Goal: Task Accomplishment & Management: Manage account settings

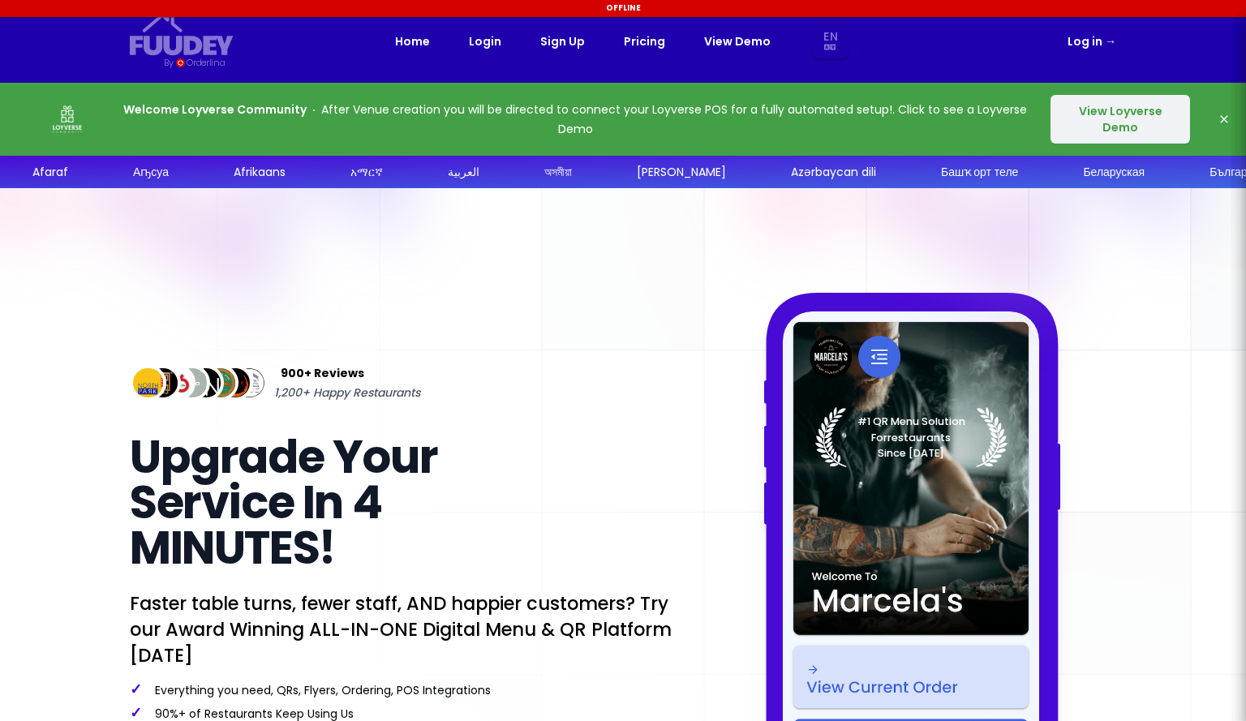
select select "en"
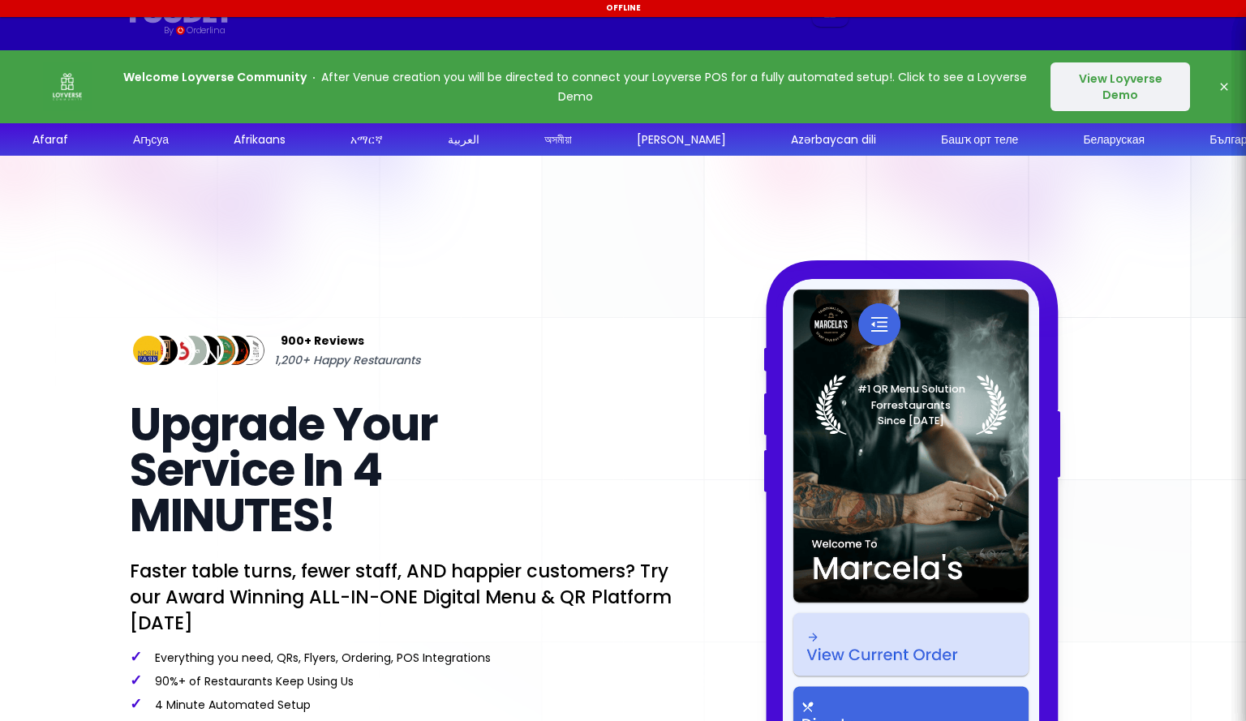
scroll to position [81, 0]
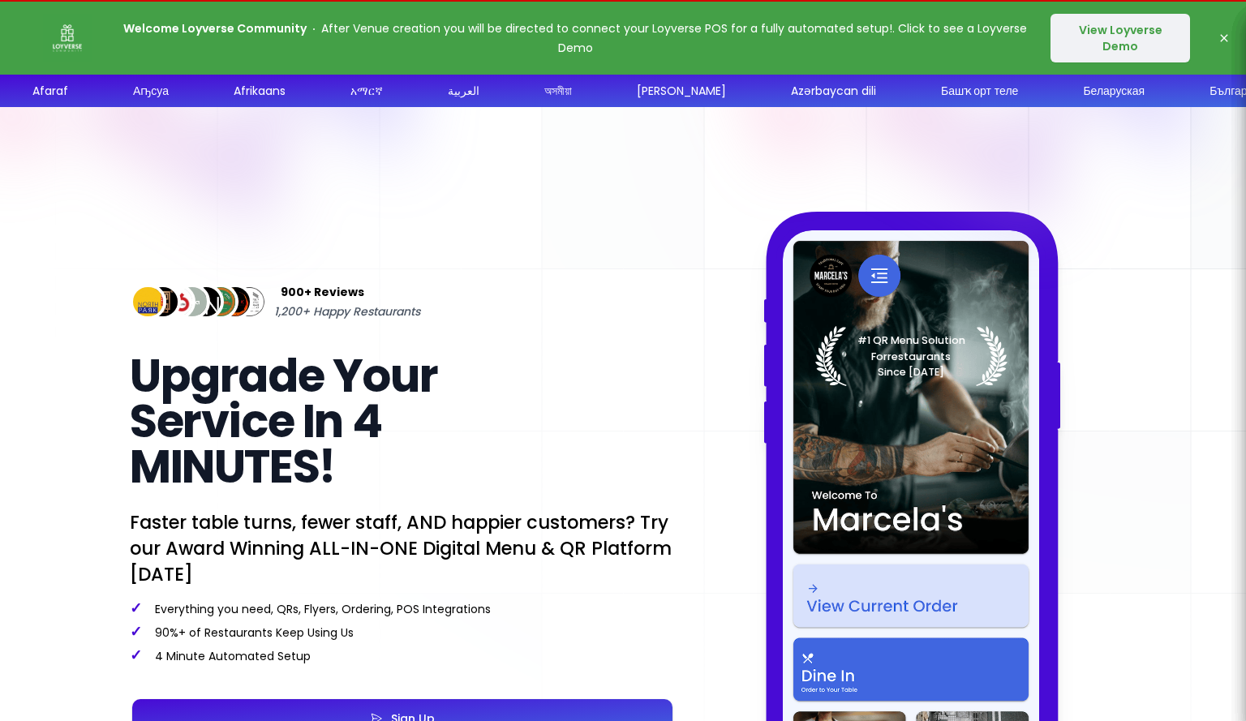
select select "en"
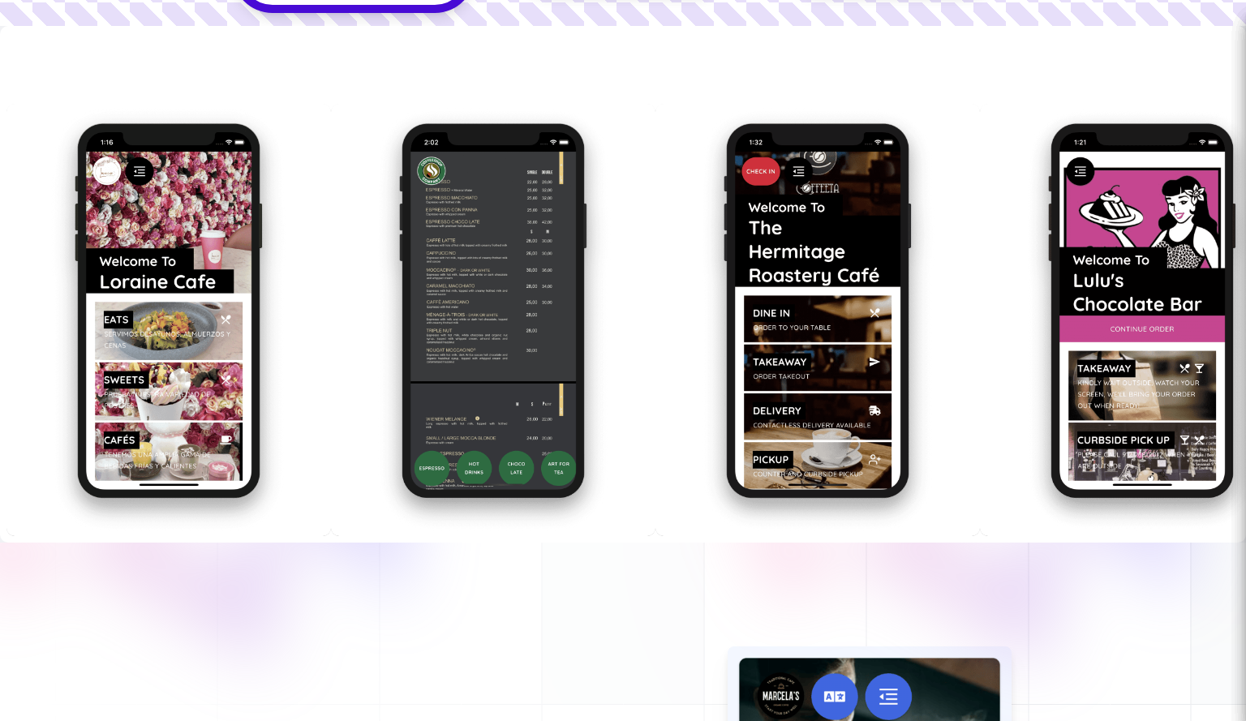
scroll to position [2271, 0]
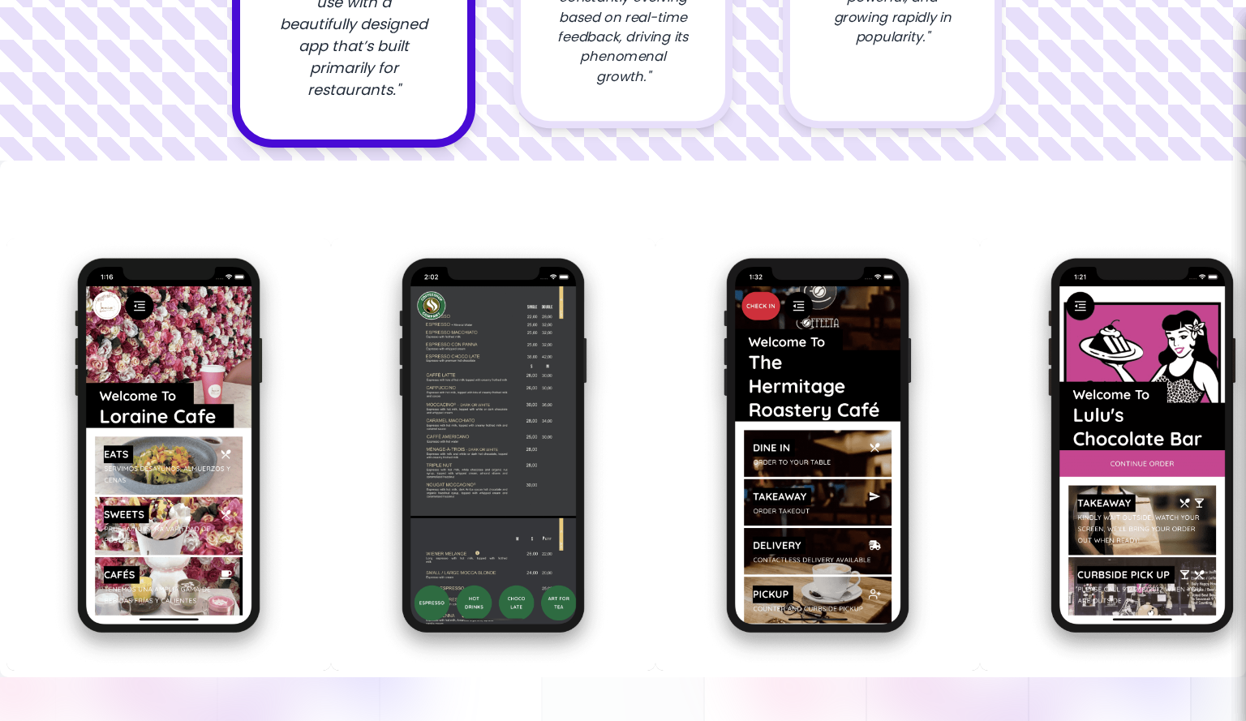
select select "en"
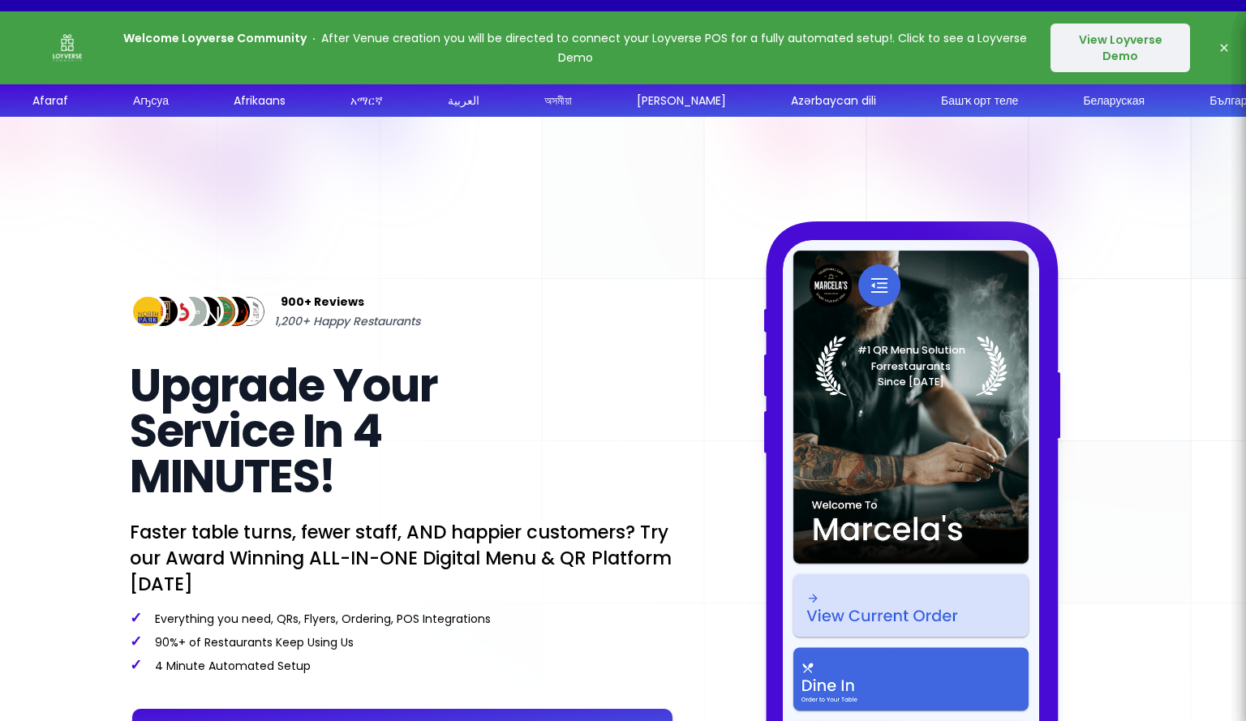
scroll to position [0, 0]
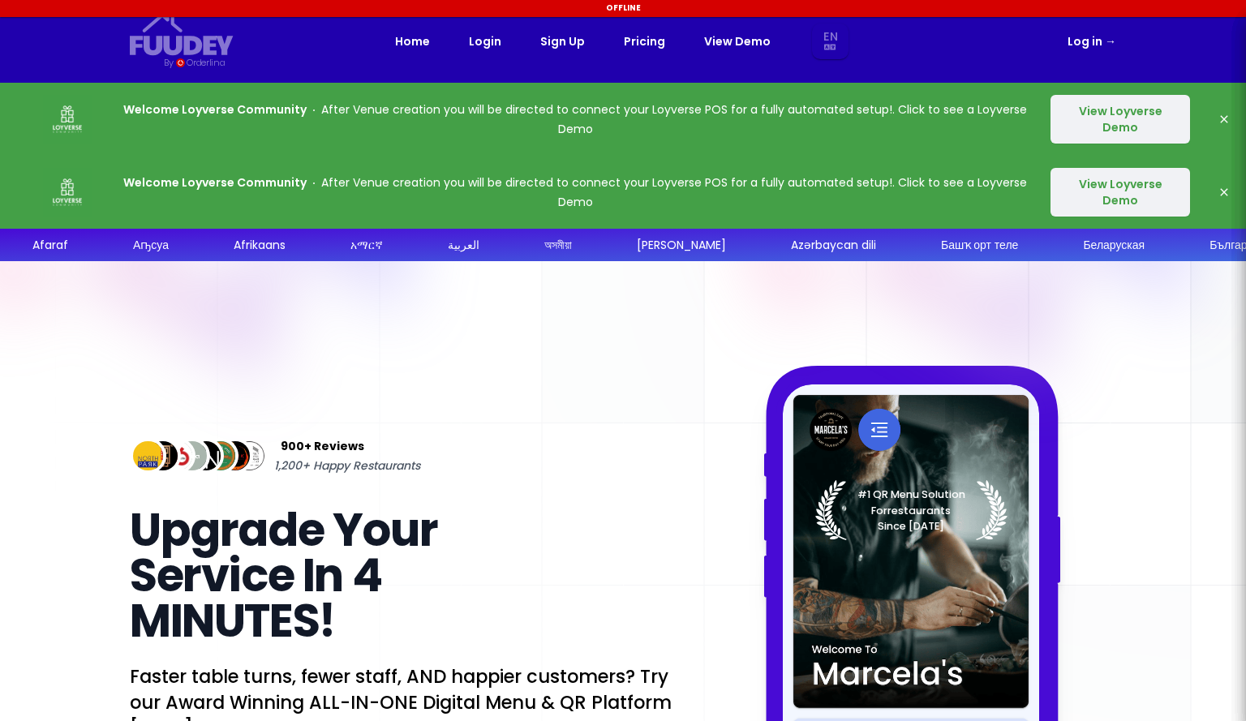
select select "en"
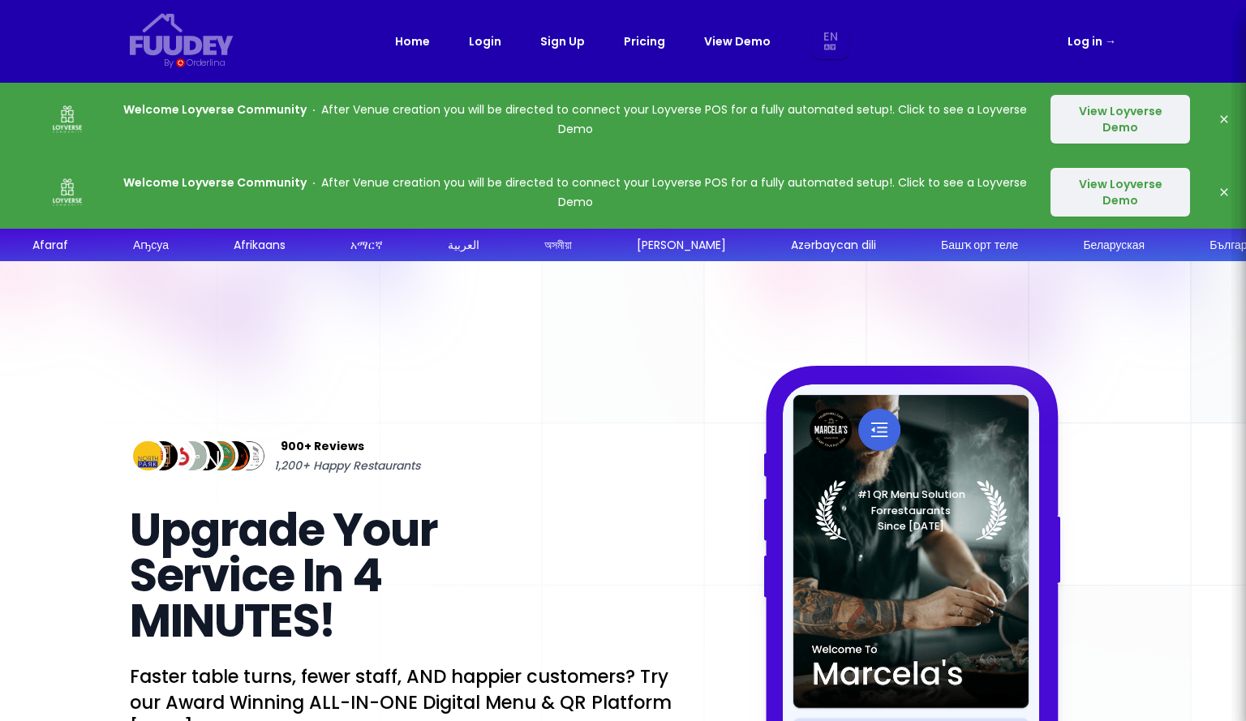
select select "en"
click at [563, 45] on link "Sign Up" at bounding box center [562, 41] width 45 height 19
select select "en"
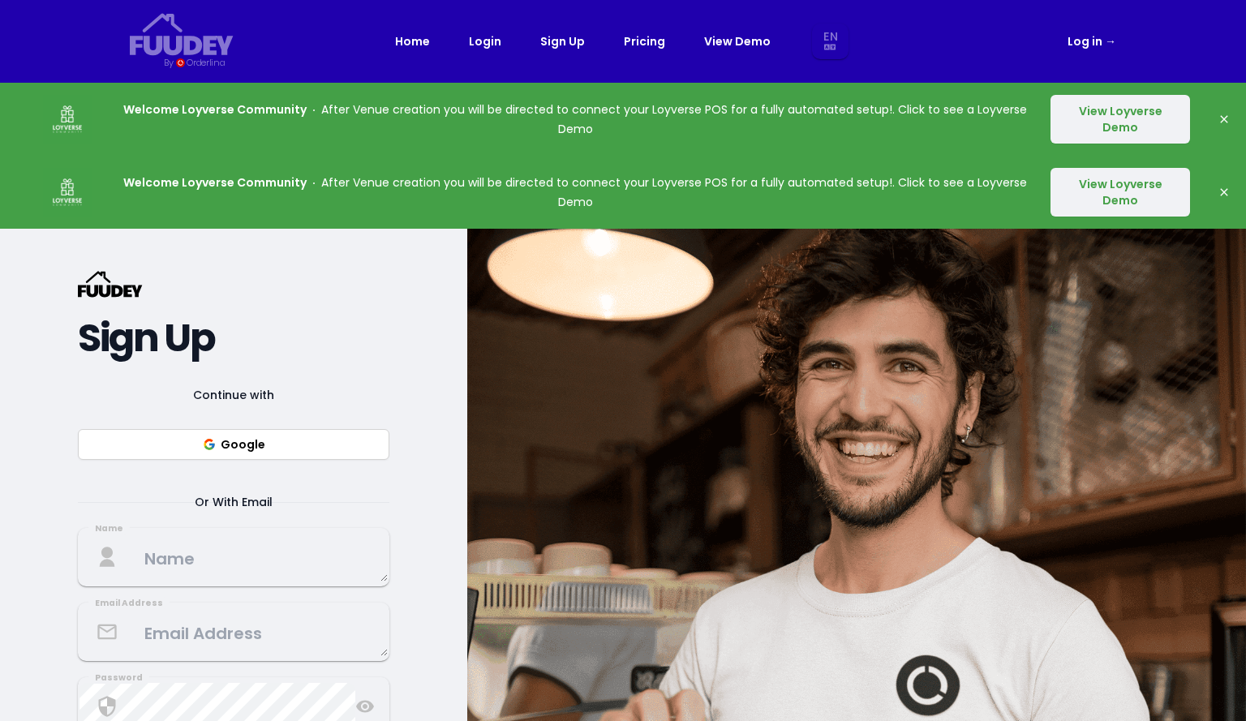
click at [1091, 45] on link "Log in →" at bounding box center [1091, 41] width 49 height 19
select select "en"
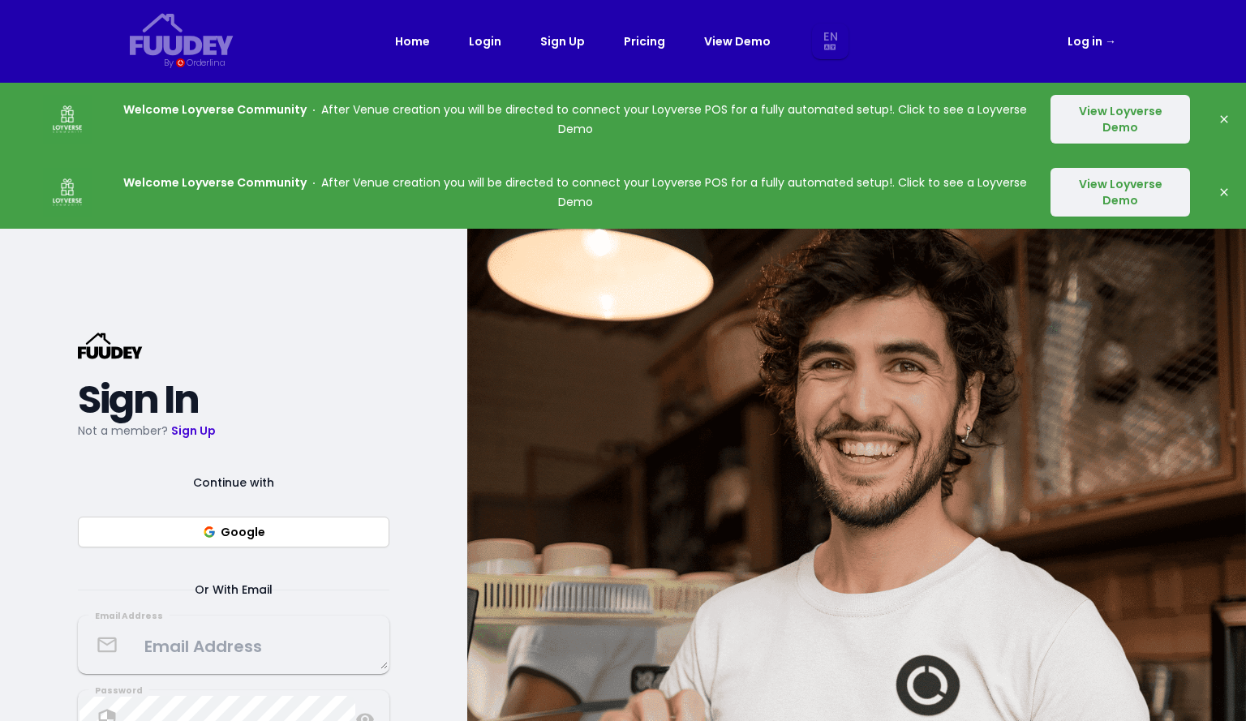
select select "en"
click at [1095, 36] on link "Log in →" at bounding box center [1091, 41] width 49 height 19
select select "en"
click at [1086, 45] on link "Log in →" at bounding box center [1091, 41] width 49 height 19
select select "en"
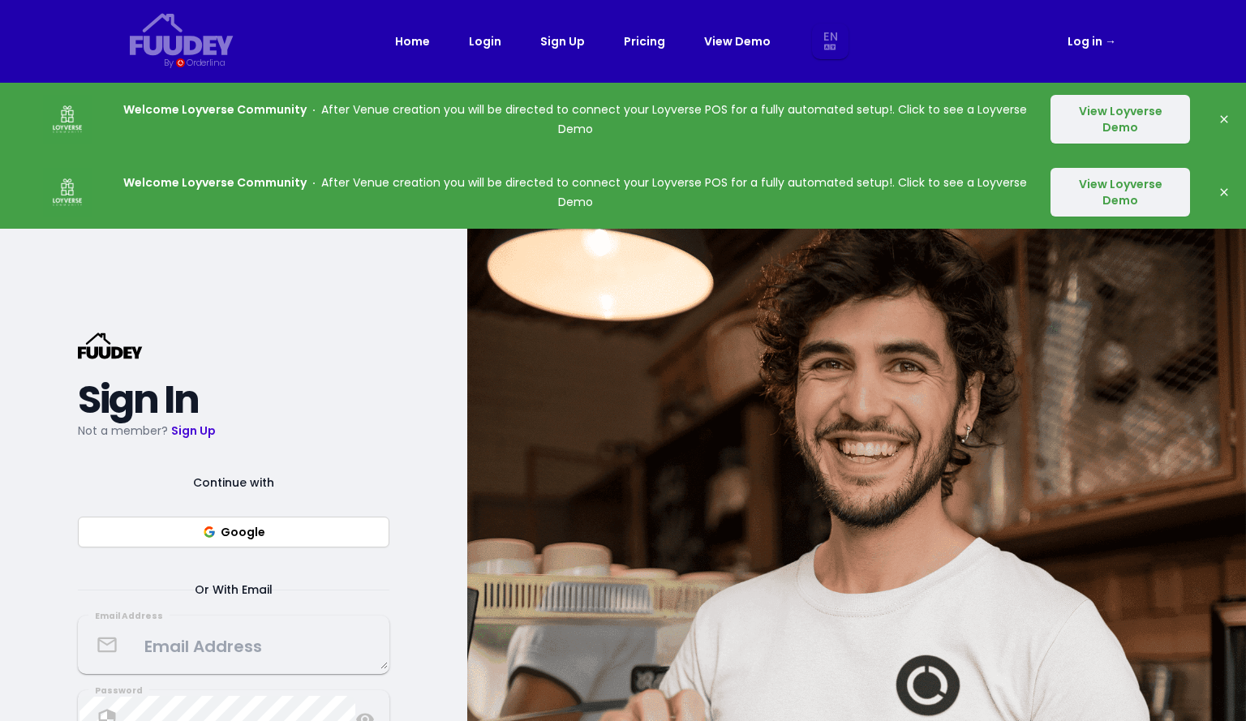
click at [1096, 41] on link "Log in →" at bounding box center [1091, 41] width 49 height 19
select select "en"
click at [1096, 41] on link "Log in →" at bounding box center [1091, 41] width 49 height 19
select select "en"
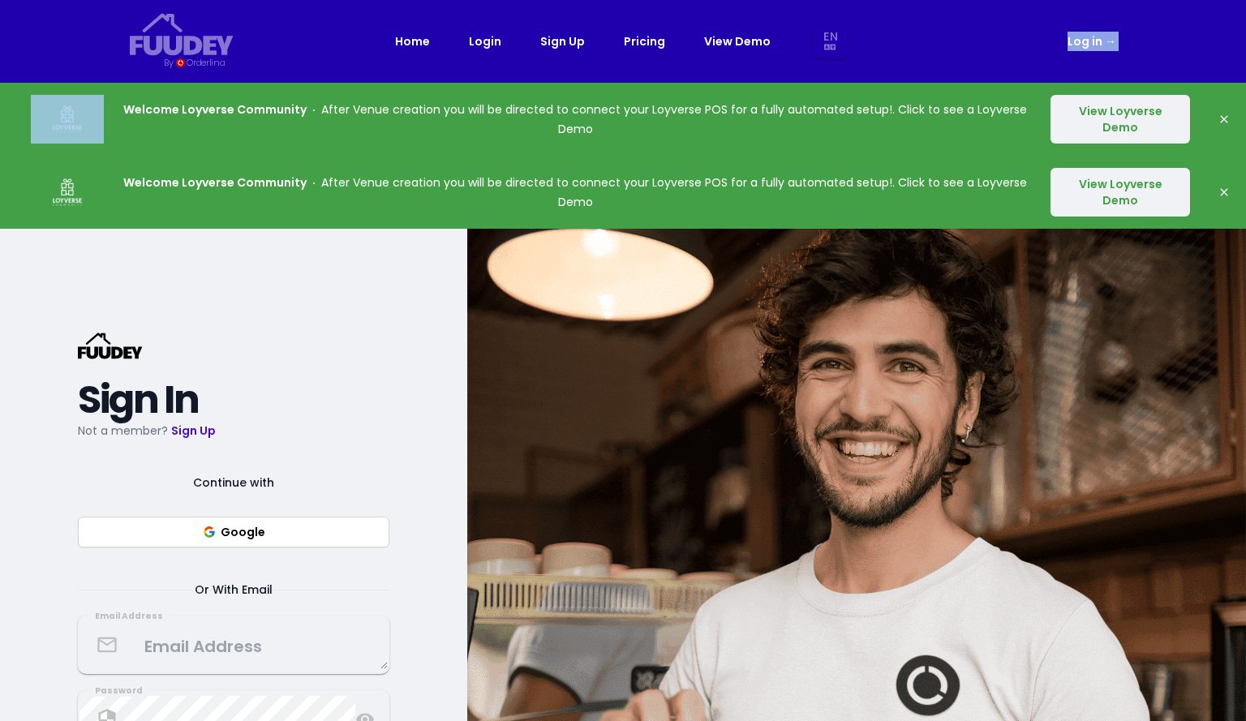
click at [1093, 43] on link "Log in →" at bounding box center [1091, 41] width 49 height 19
select select "en"
click at [1091, 40] on link "Log in →" at bounding box center [1091, 41] width 49 height 19
select select "en"
click at [1091, 40] on link "Log in →" at bounding box center [1091, 41] width 49 height 19
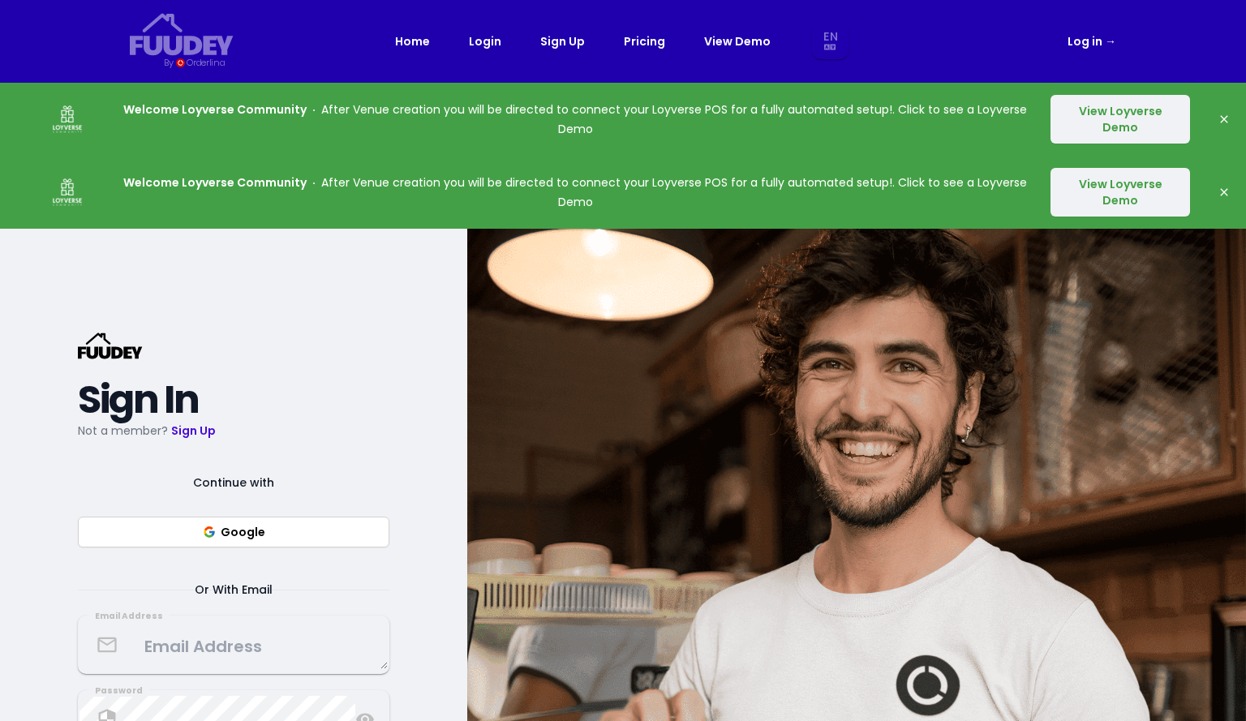
select select "en"
click at [749, 38] on link "View Demo" at bounding box center [737, 41] width 66 height 19
select select "en"
click at [1079, 41] on link "Log in →" at bounding box center [1091, 41] width 49 height 19
select select "en"
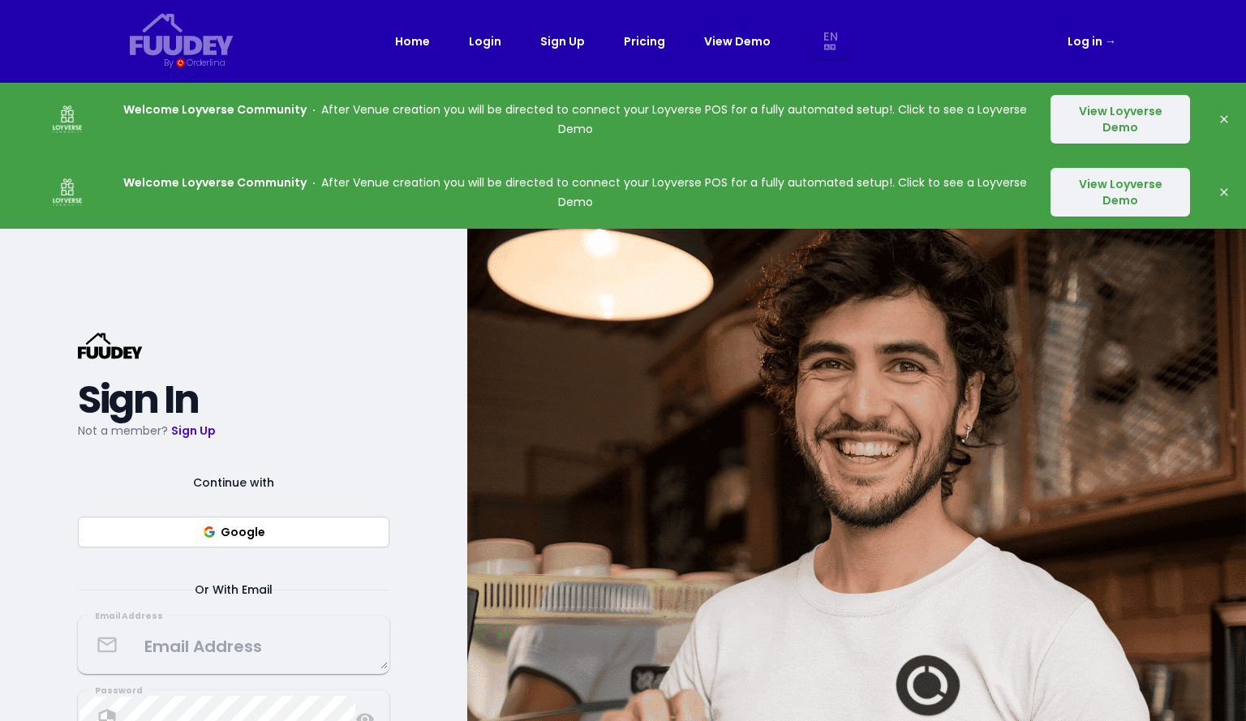
select select "en"
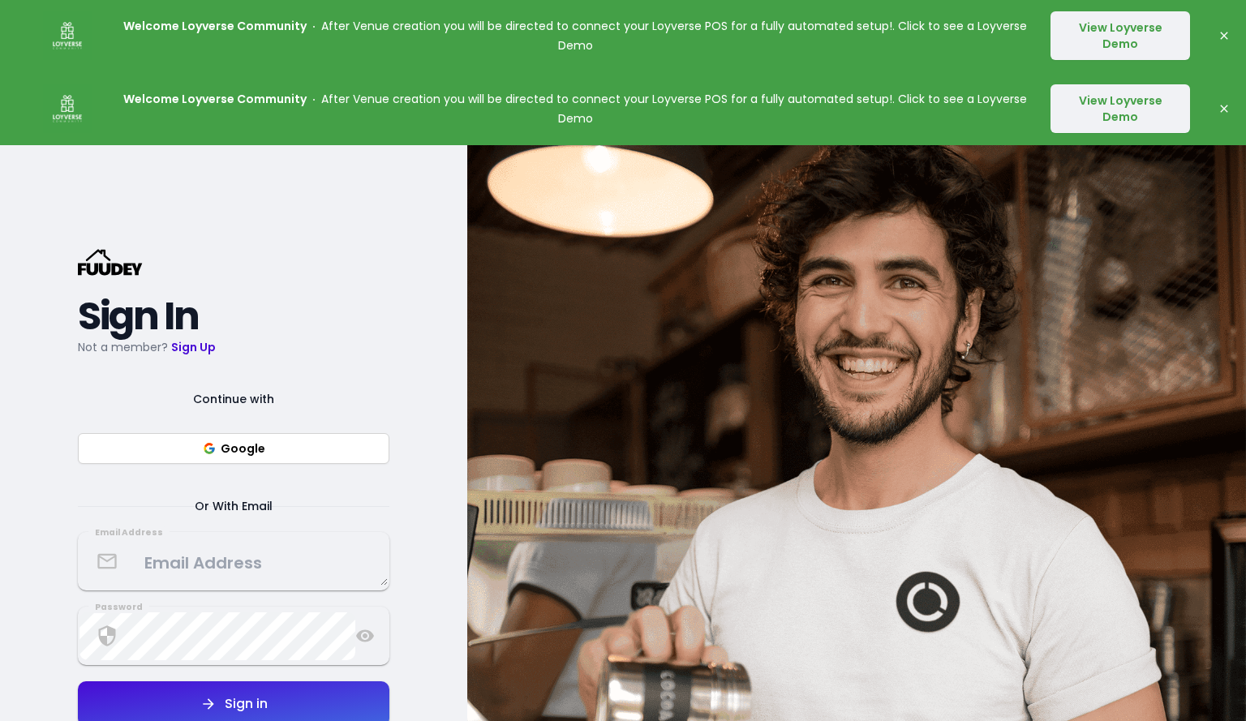
scroll to position [84, 0]
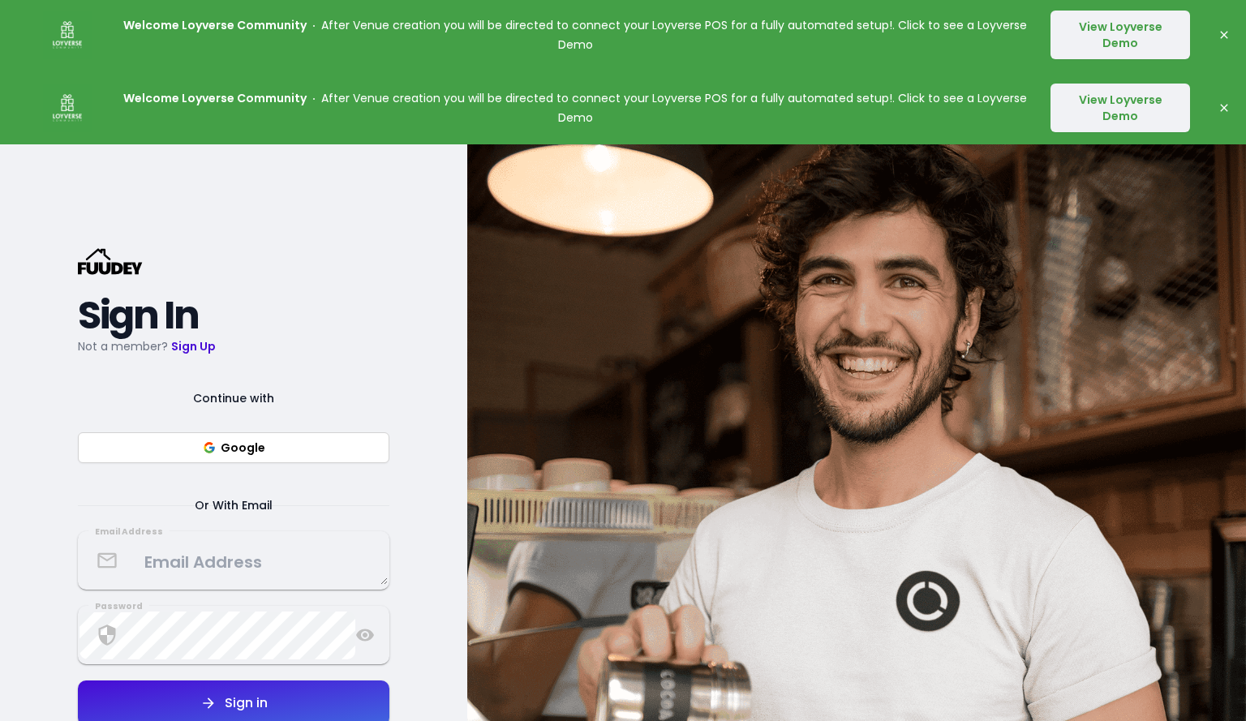
click at [298, 457] on button "Google" at bounding box center [233, 447] width 311 height 31
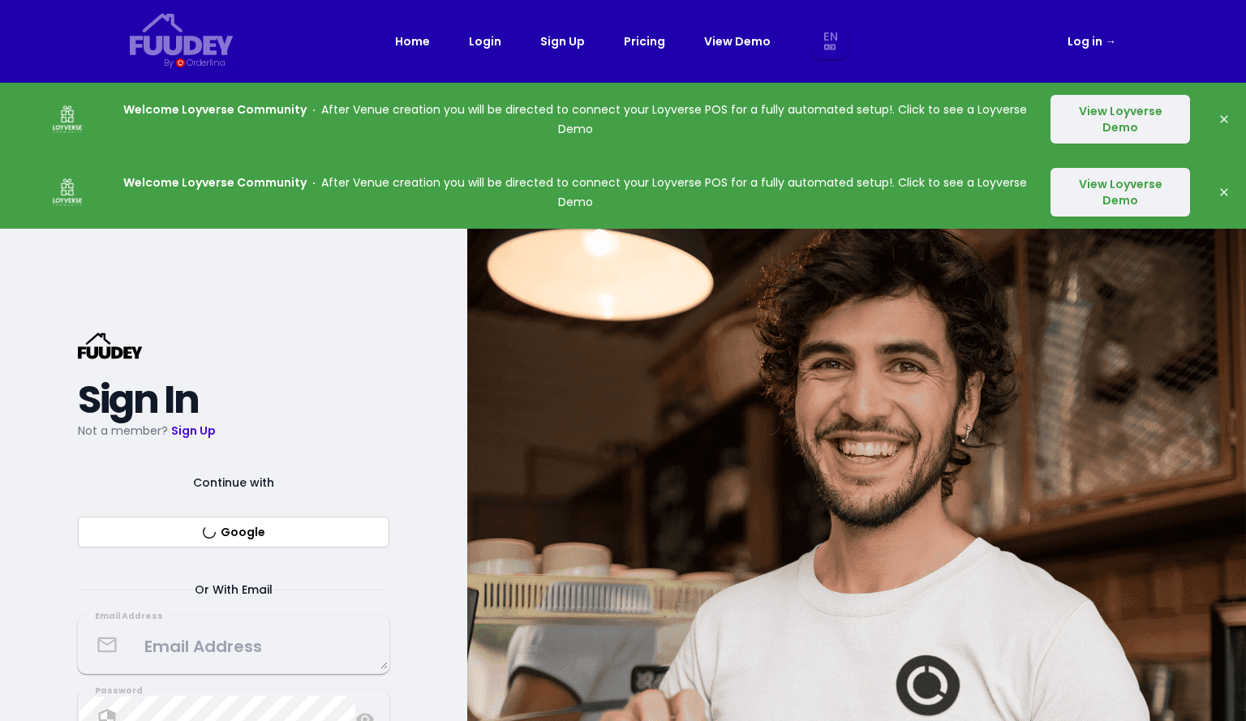
select select "en"
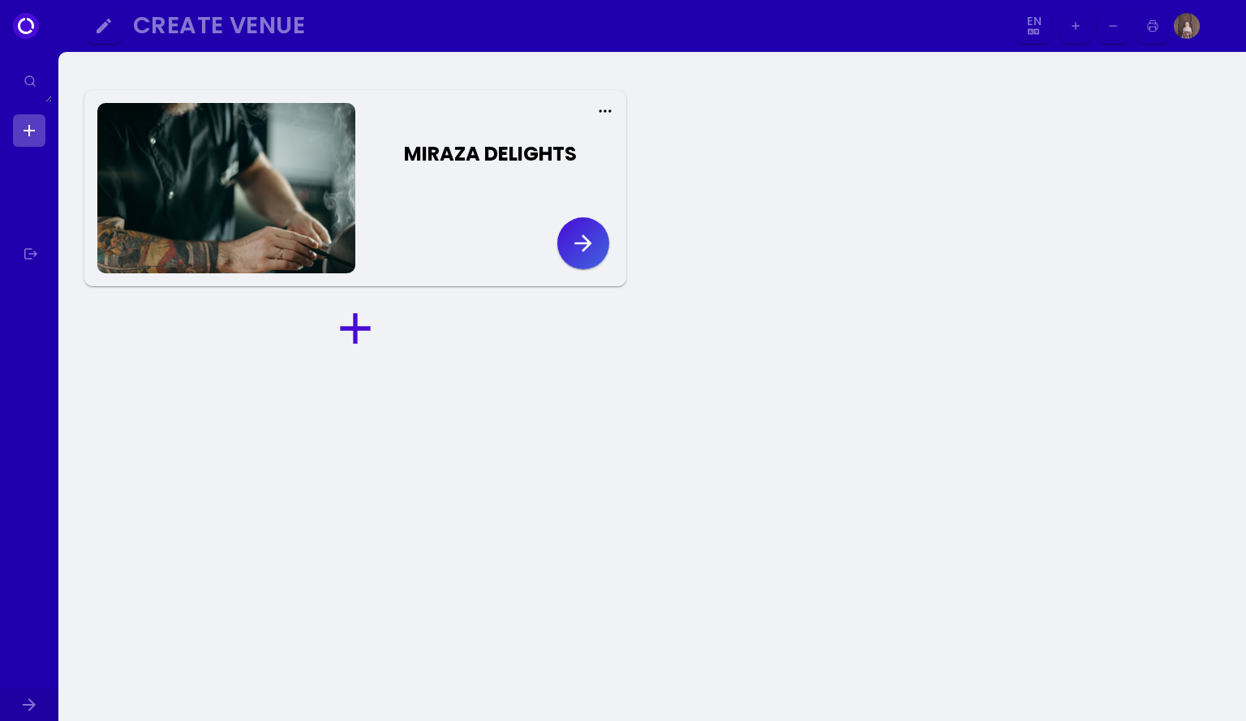
click at [584, 251] on icon "button" at bounding box center [582, 242] width 17 height 17
select select "en"
